Goal: Information Seeking & Learning: Learn about a topic

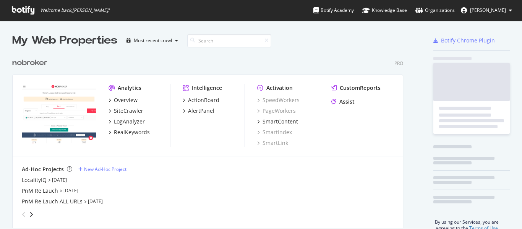
scroll to position [174, 391]
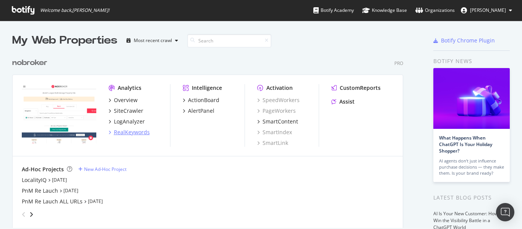
click at [129, 131] on div "RealKeywords" at bounding box center [132, 132] width 36 height 8
